Goal: Obtain resource: Download file/media

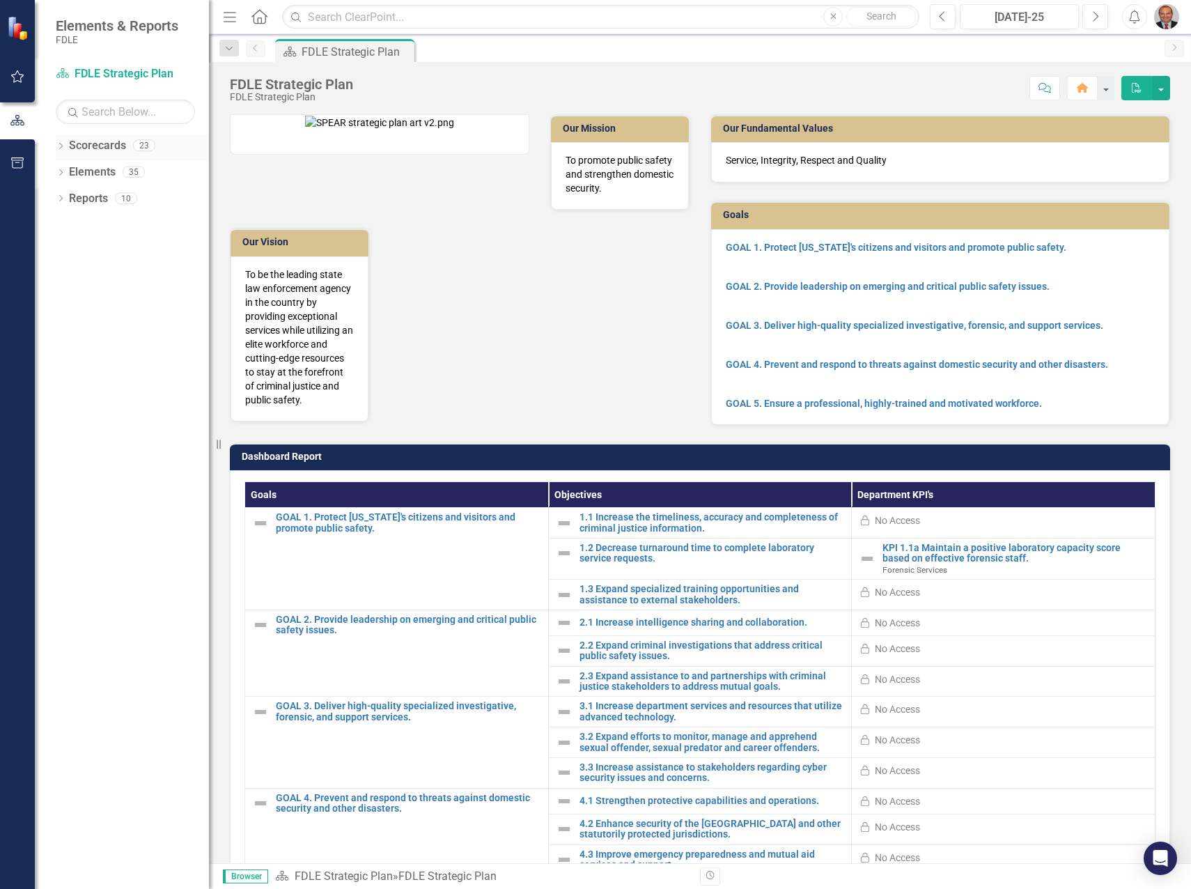
click at [60, 146] on icon "Dropdown" at bounding box center [61, 147] width 10 height 8
click at [66, 222] on icon "Dropdown" at bounding box center [68, 224] width 10 height 8
click at [79, 249] on icon "Dropdown" at bounding box center [82, 251] width 10 height 8
click at [98, 275] on icon "Dropdown" at bounding box center [96, 277] width 10 height 8
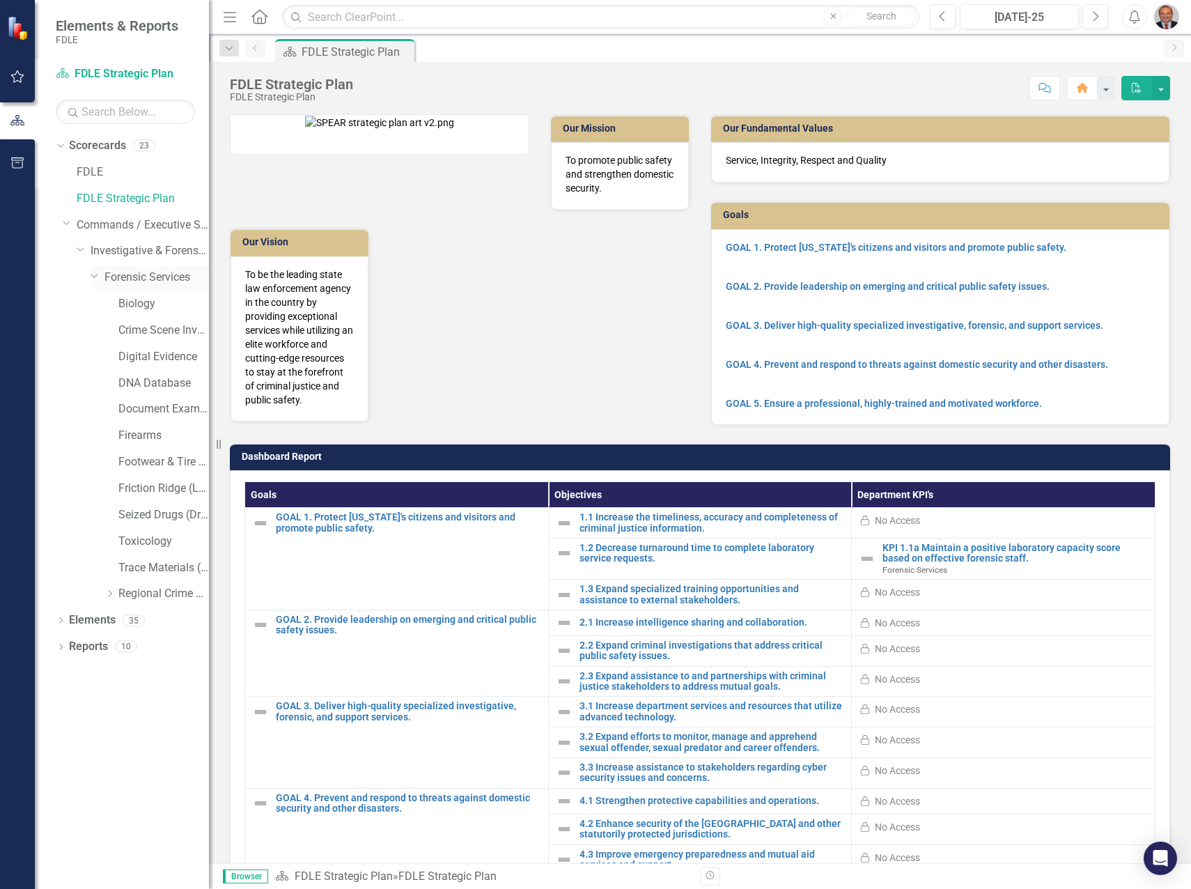
click at [146, 281] on link "Forensic Services" at bounding box center [156, 278] width 104 height 16
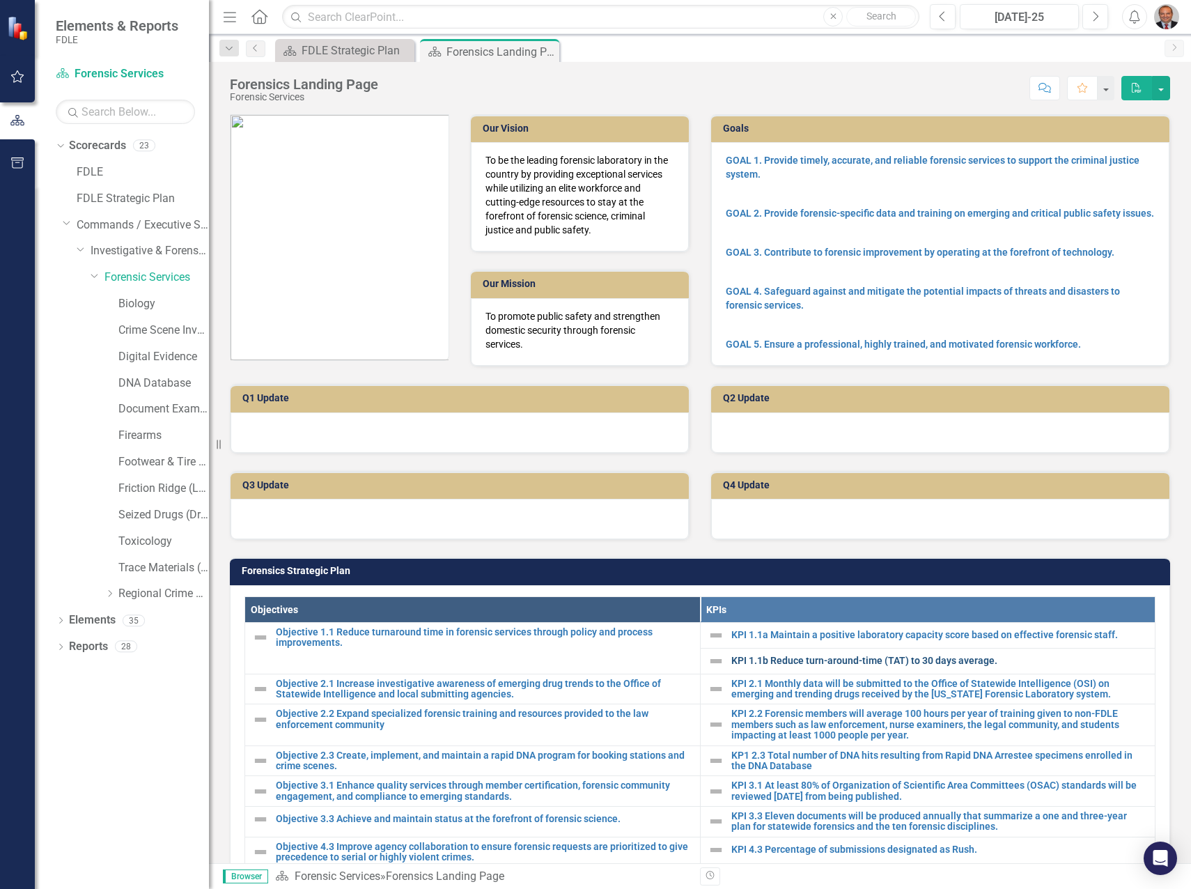
click at [789, 658] on link "KPI 1.1b Reduce turn-around-time (TAT) to 30 days average." at bounding box center [939, 660] width 417 height 10
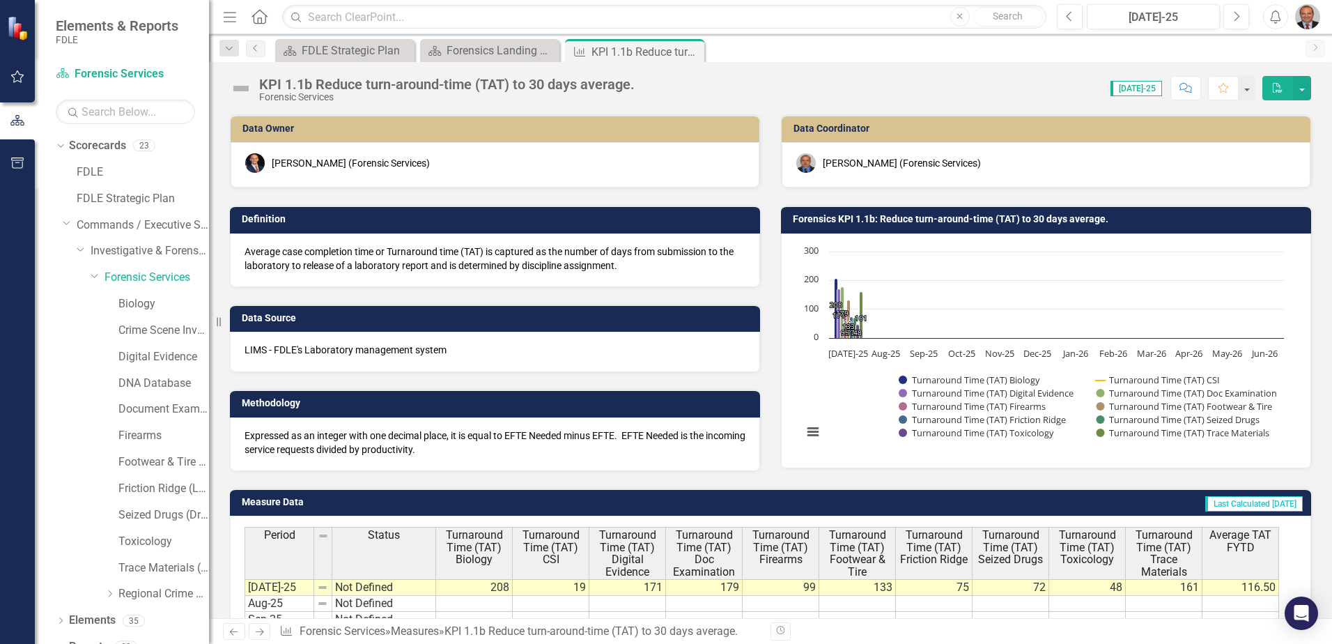
drag, startPoint x: 889, startPoint y: 88, endPoint x: 831, endPoint y: 83, distance: 58.0
click at [831, 83] on div "Score: 0.00 [DATE]-25 Completed Comment Favorite PDF" at bounding box center [976, 88] width 669 height 24
click at [786, 77] on div "Score: 0.00 [DATE]-25 Completed Comment Favorite PDF" at bounding box center [976, 88] width 669 height 24
click at [933, 224] on h3 "Forensics KPI 1.1b: Reduce turn-around-time (TAT) to 30 days average." at bounding box center [1048, 219] width 511 height 10
drag, startPoint x: 930, startPoint y: 224, endPoint x: 779, endPoint y: 201, distance: 152.3
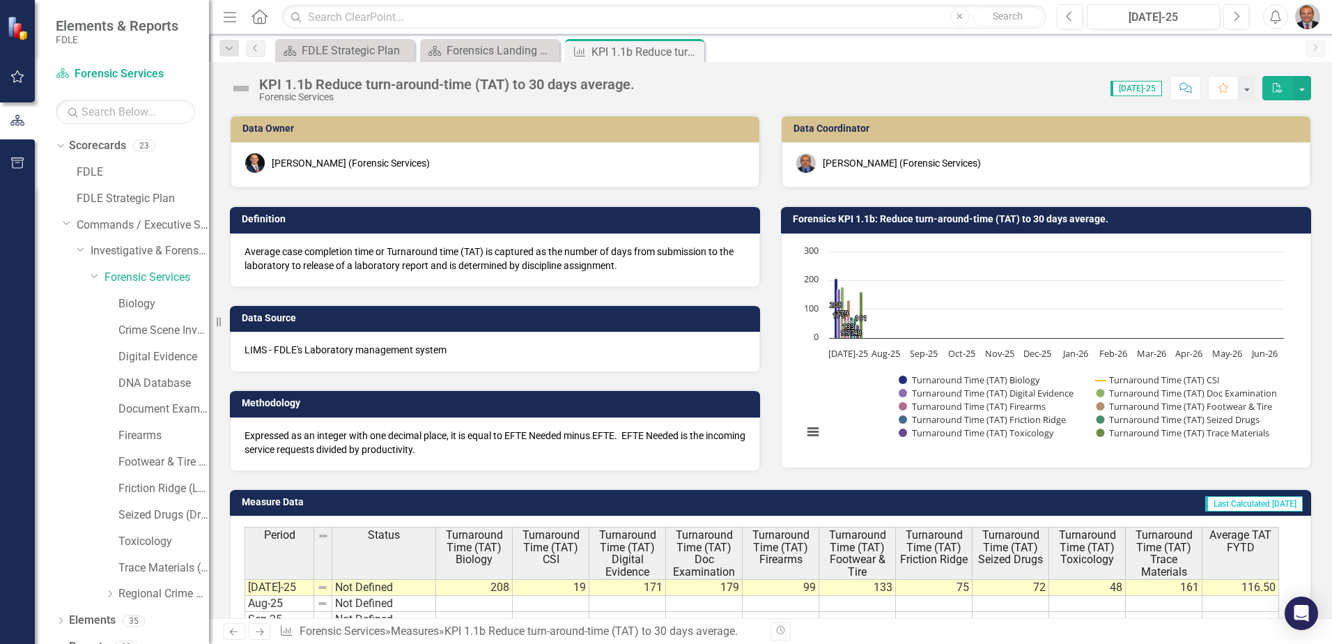
click at [779, 201] on div "Forensics KPI 1.1b: Reduce turn-around-time (TAT) to 30 days average. Chart Com…" at bounding box center [1045, 327] width 551 height 279
click at [1190, 88] on icon "PDF" at bounding box center [1277, 88] width 13 height 10
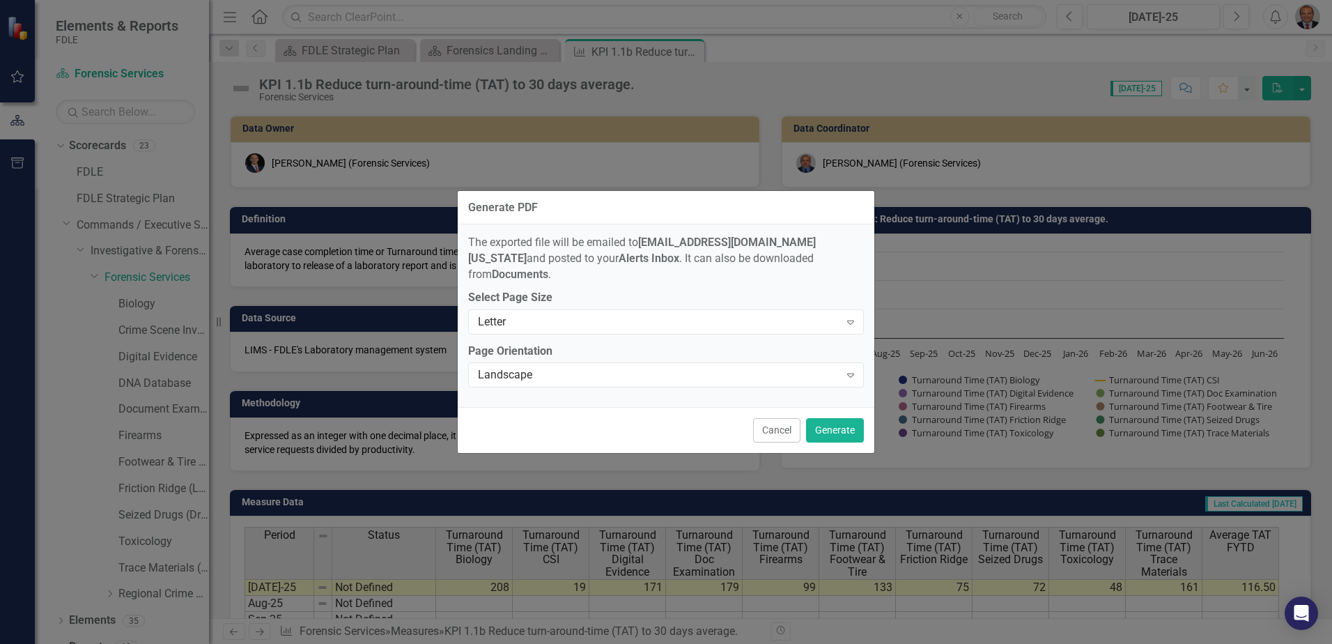
click at [784, 426] on button "Cancel" at bounding box center [776, 430] width 47 height 24
